Goal: Information Seeking & Learning: Find specific fact

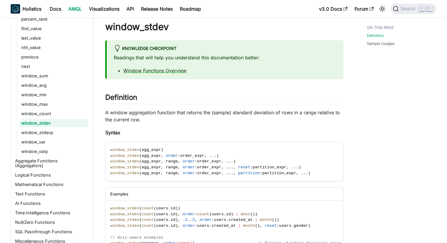
scroll to position [20, 0]
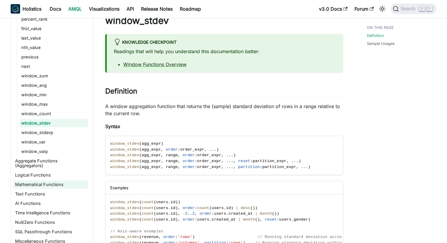
click at [56, 182] on link "Mathematical Functions" at bounding box center [50, 185] width 75 height 8
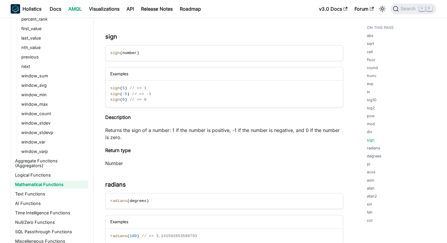
scroll to position [1806, 0]
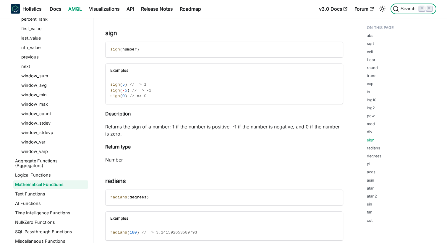
click at [407, 11] on span "Search" at bounding box center [409, 8] width 20 height 5
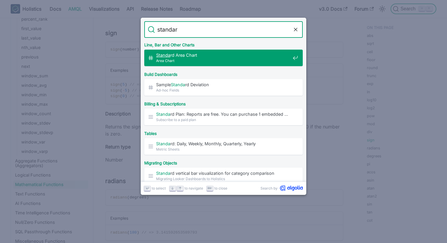
type input "standard"
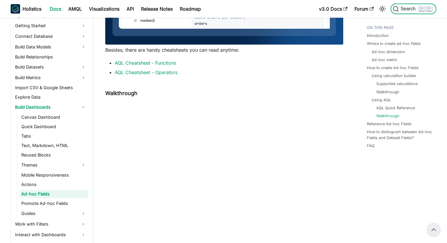
scroll to position [1882, 0]
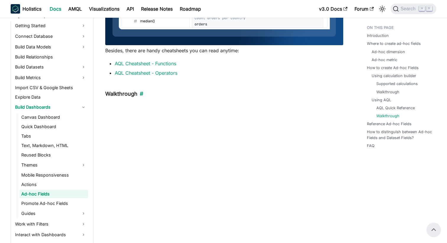
click at [192, 95] on h4 "Walkthrough ​" at bounding box center [224, 94] width 238 height 7
click at [163, 63] on link "AQL Cheatsheet - Functions" at bounding box center [145, 64] width 61 height 6
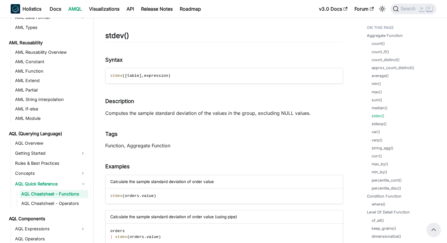
scroll to position [3848, 0]
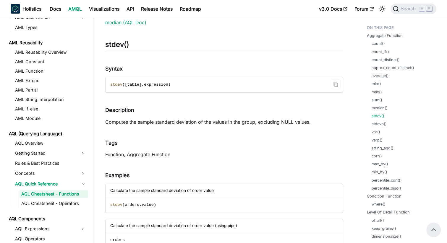
click at [119, 86] on span "stdev" at bounding box center [116, 84] width 12 height 4
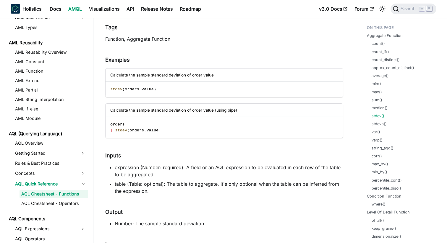
scroll to position [3970, 0]
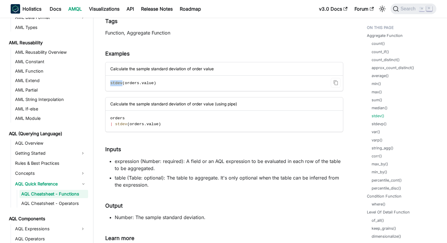
drag, startPoint x: 109, startPoint y: 82, endPoint x: 122, endPoint y: 85, distance: 13.1
click at [122, 85] on code "stdev ( orders . value )" at bounding box center [224, 83] width 237 height 15
copy span "stdev"
